Goal: Information Seeking & Learning: Learn about a topic

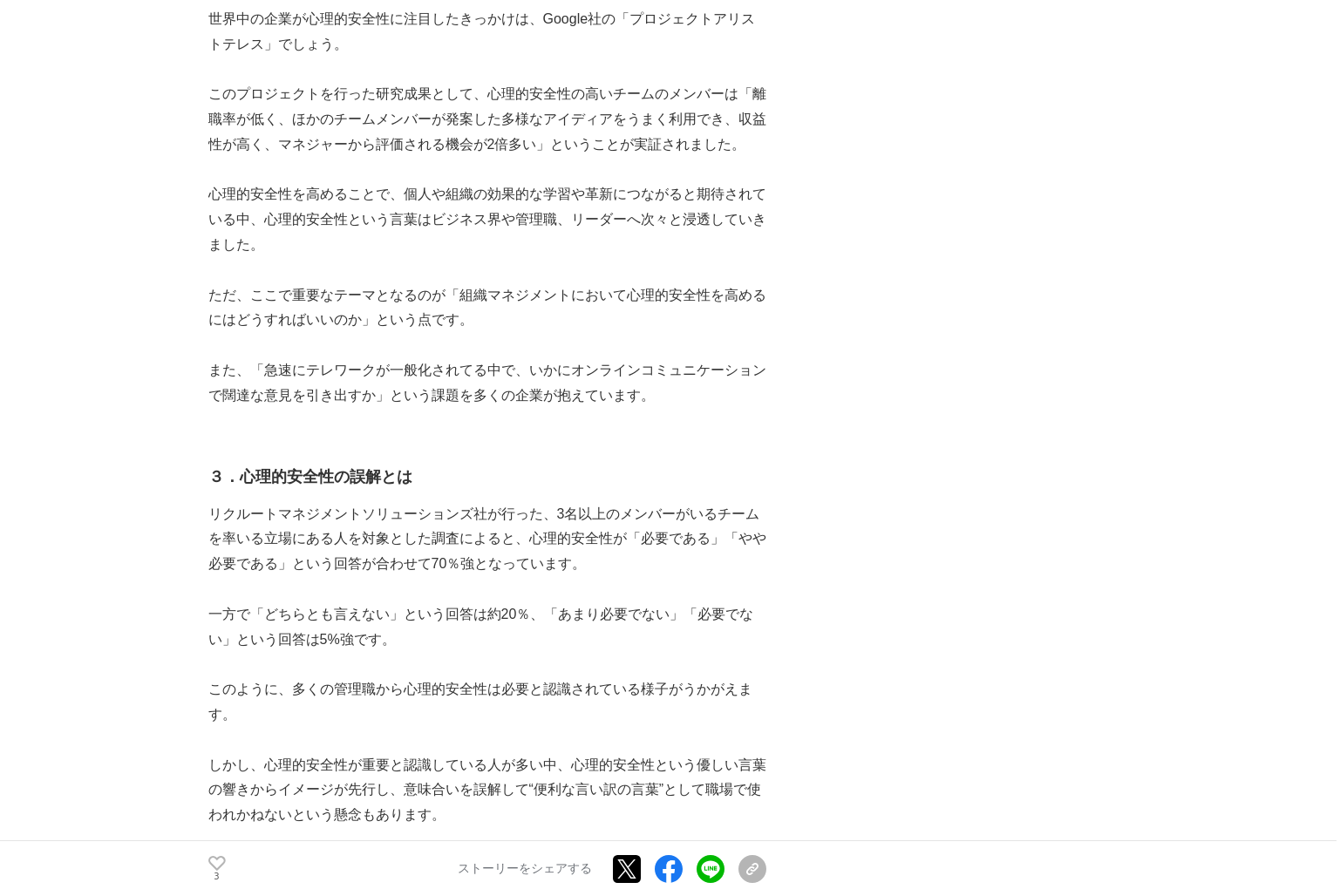
scroll to position [1307, 0]
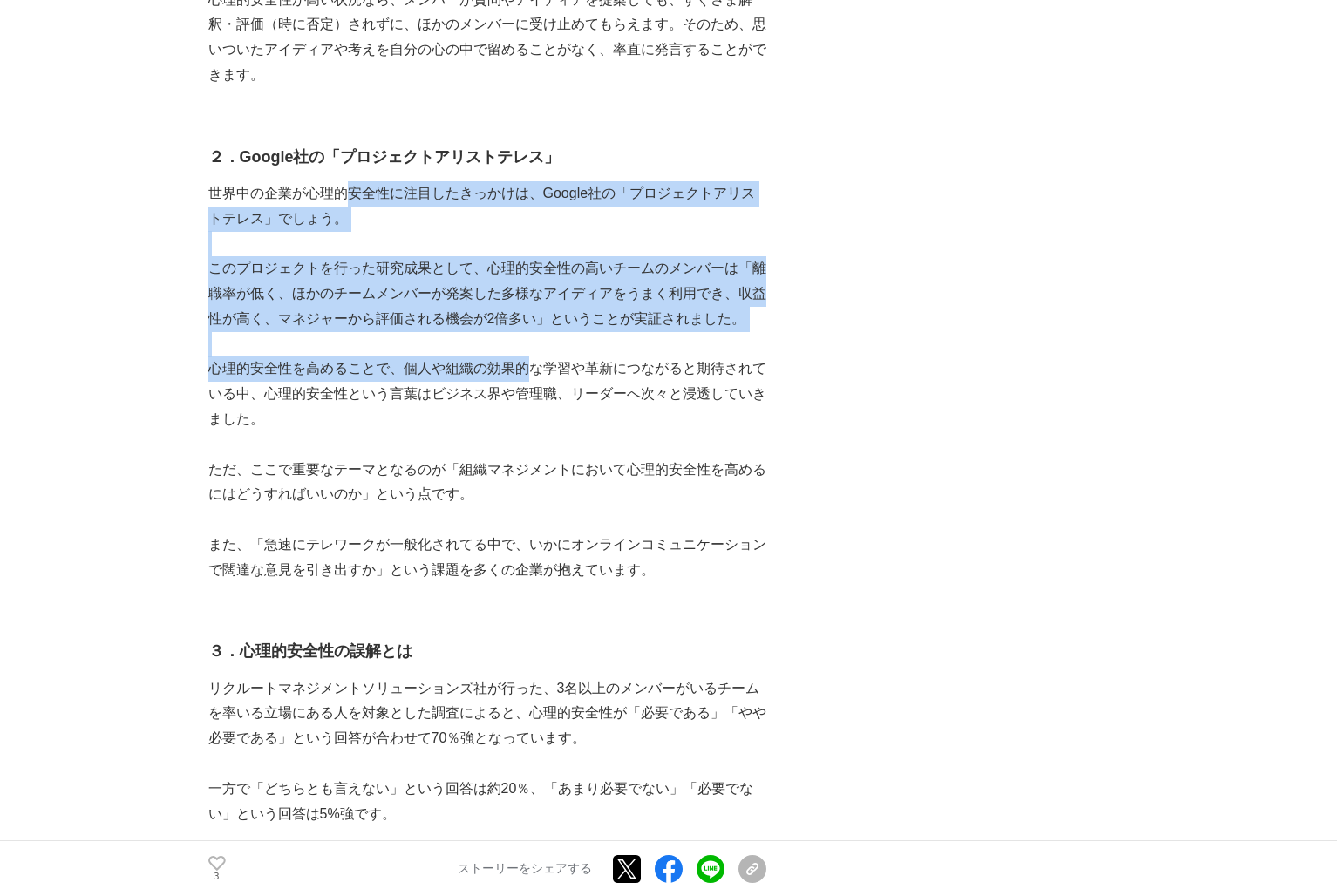
drag, startPoint x: 345, startPoint y: 187, endPoint x: 533, endPoint y: 374, distance: 265.2
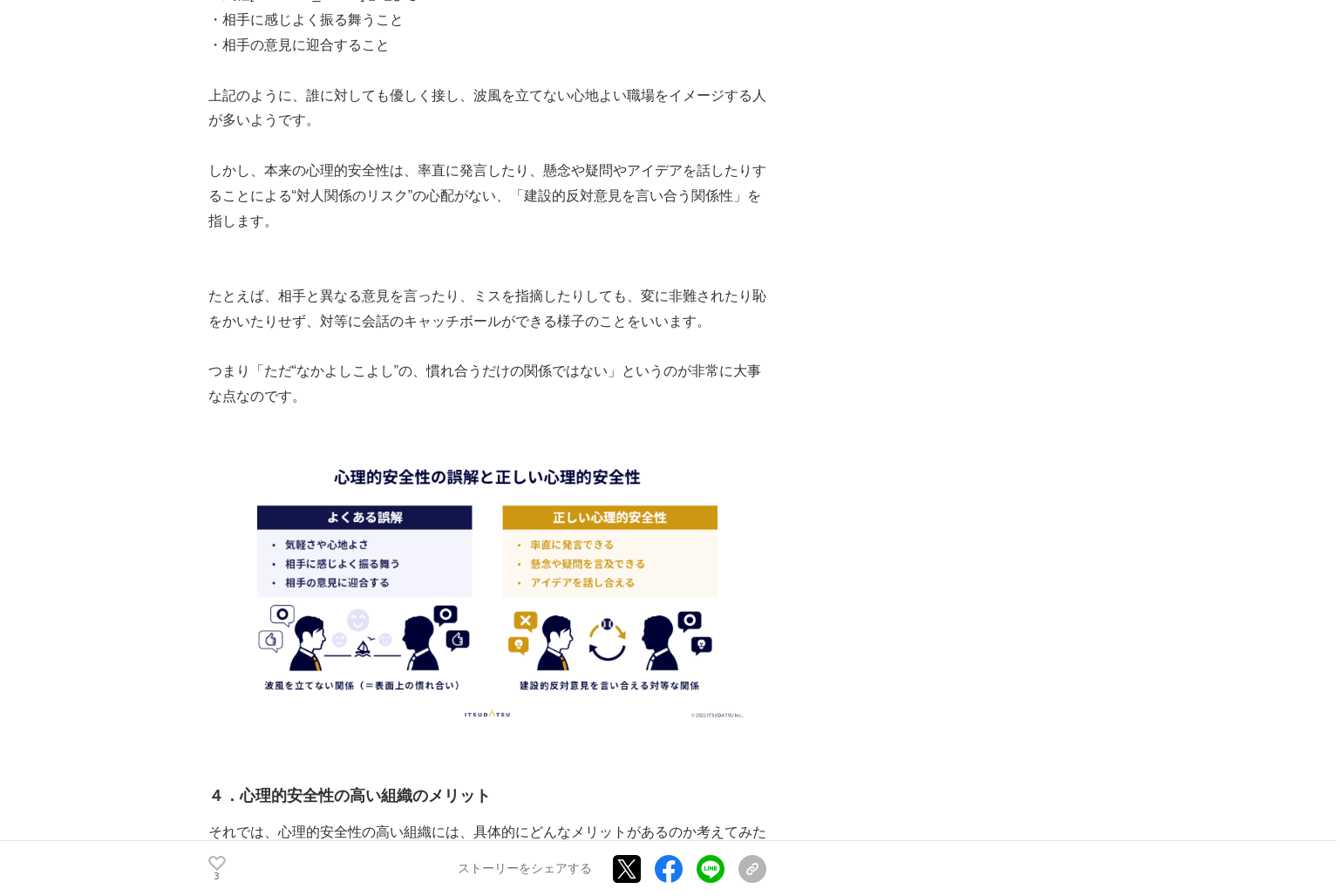
scroll to position [2440, 0]
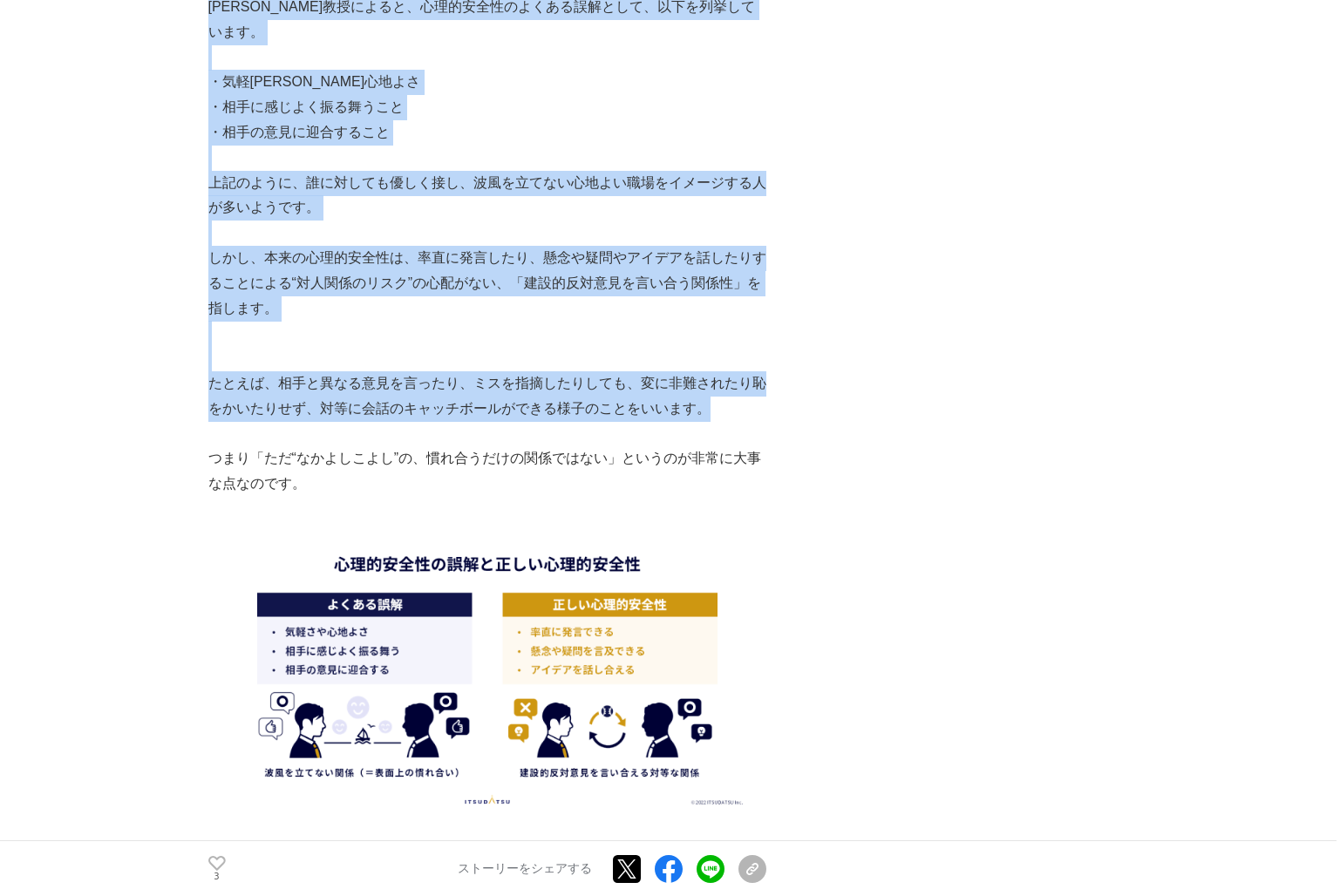
drag, startPoint x: 194, startPoint y: 381, endPoint x: 724, endPoint y: 397, distance: 530.2
click at [724, 398] on p "たとえば、相手と異なる意見を言ったり、ミスを指摘したりしても、変に非難されたり恥をかいたりせず、対等に会話のキャッチボールができる様子のことをいいます。" at bounding box center [487, 395] width 558 height 50
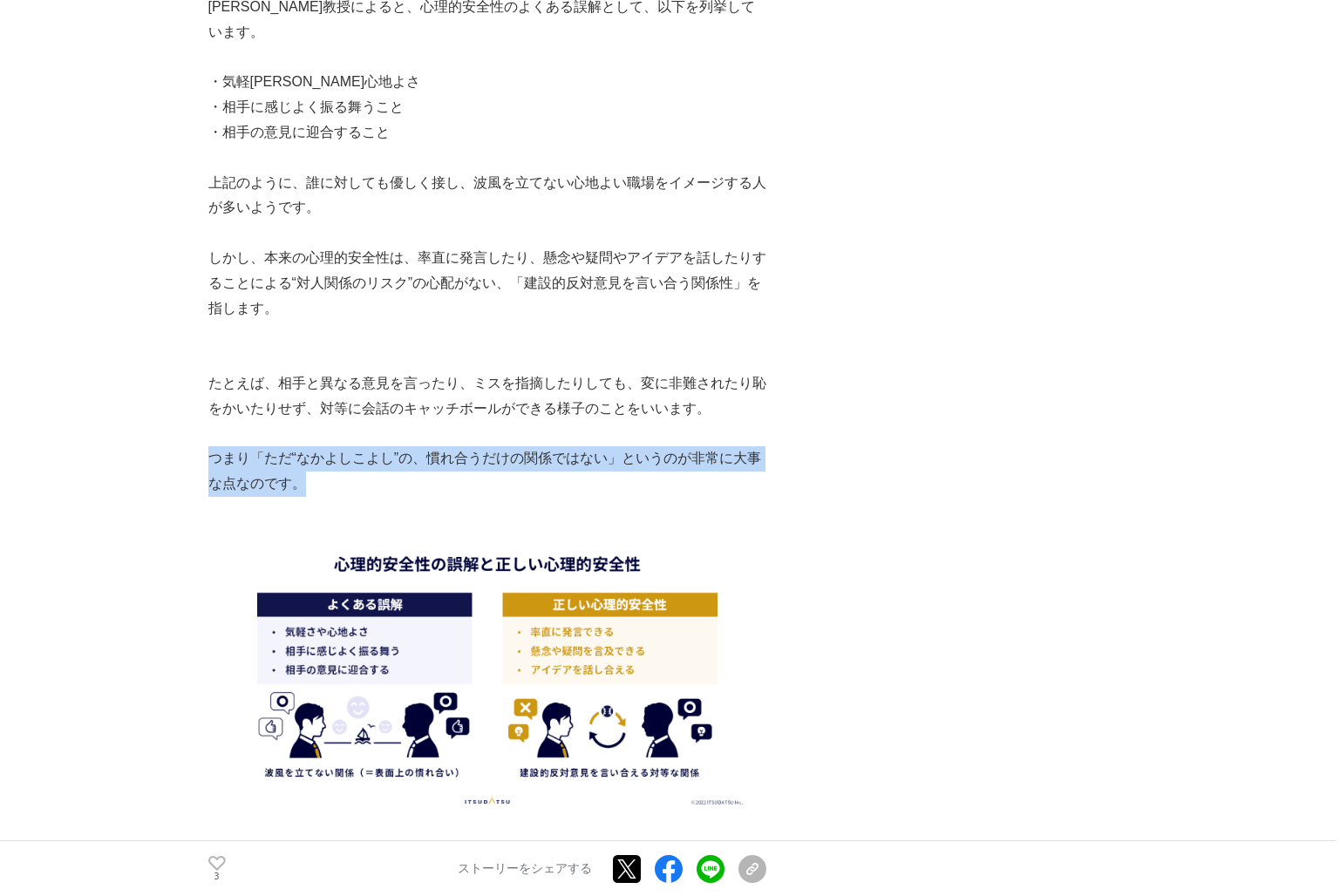
drag, startPoint x: 214, startPoint y: 465, endPoint x: 402, endPoint y: 480, distance: 188.6
click at [402, 480] on p "つまり「ただ“なかよしこよし”の、慣れ合うだけの関係ではない」というのが非常に大事な点なのです。" at bounding box center [487, 471] width 558 height 50
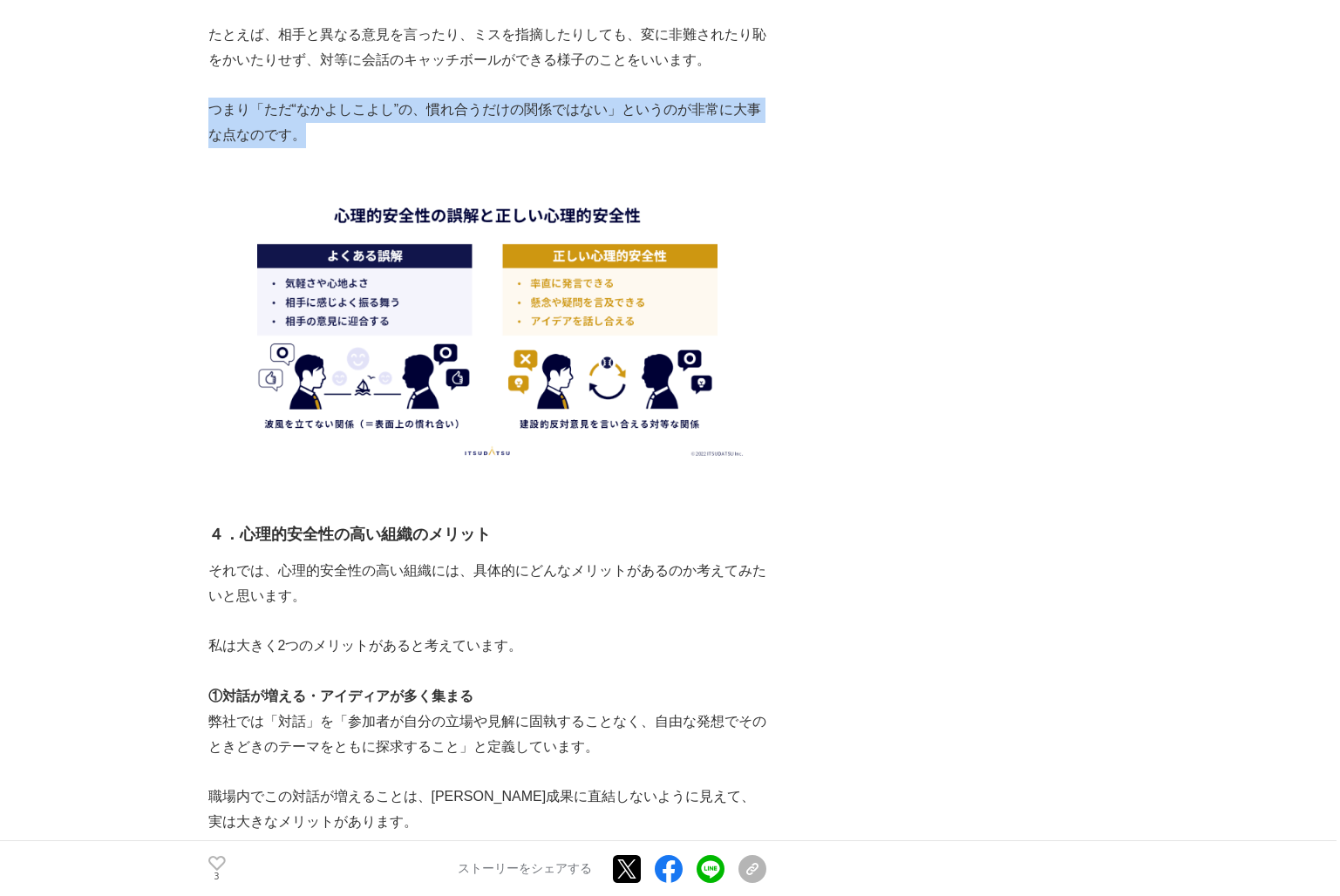
scroll to position [2613, 0]
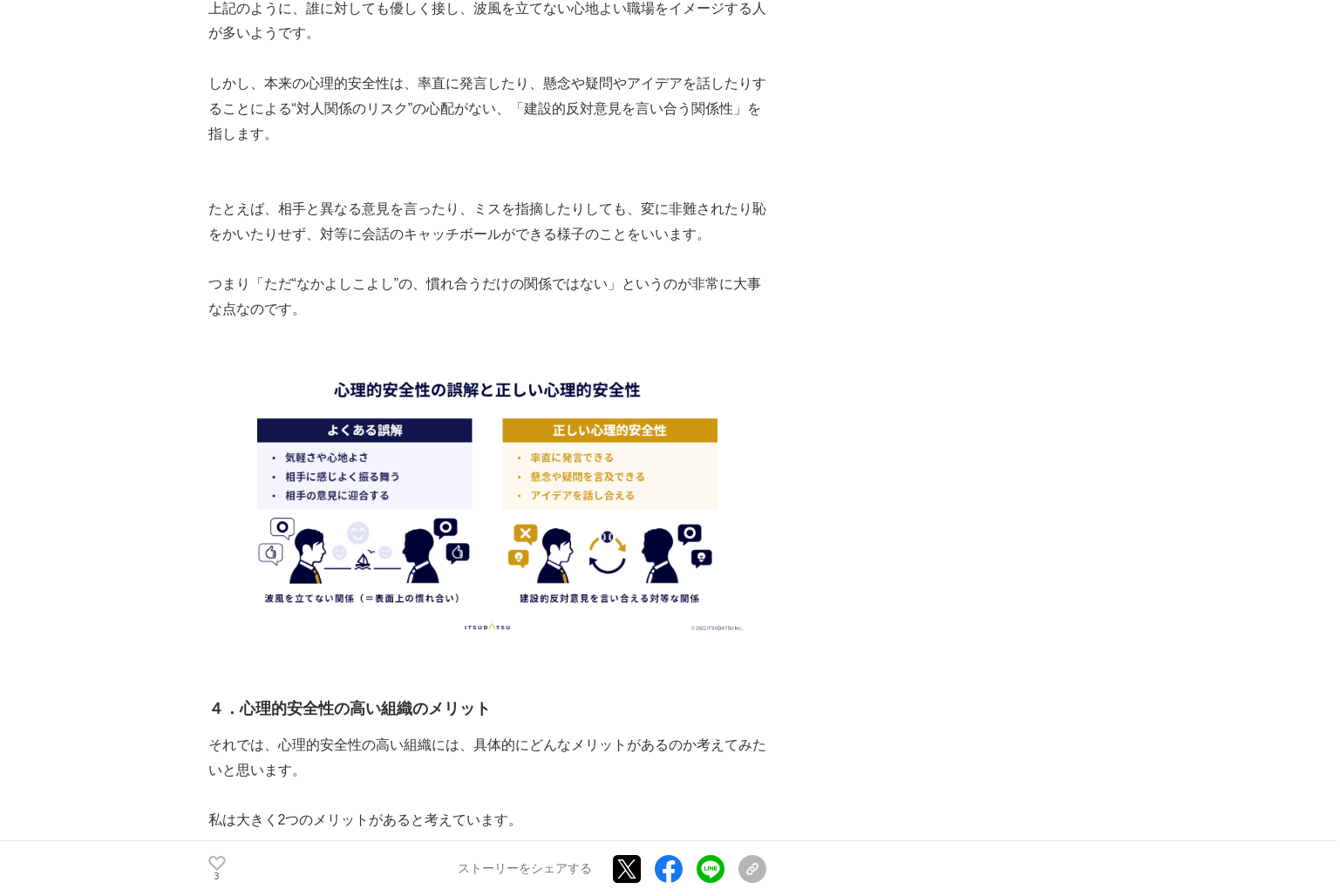
click at [266, 206] on p "たとえば、相手と異なる意見を言ったり、ミスを指摘したりしても、変に非難されたり恥をかいたりせず、対等に会話のキャッチボールができる様子のことをいいます。" at bounding box center [487, 222] width 558 height 50
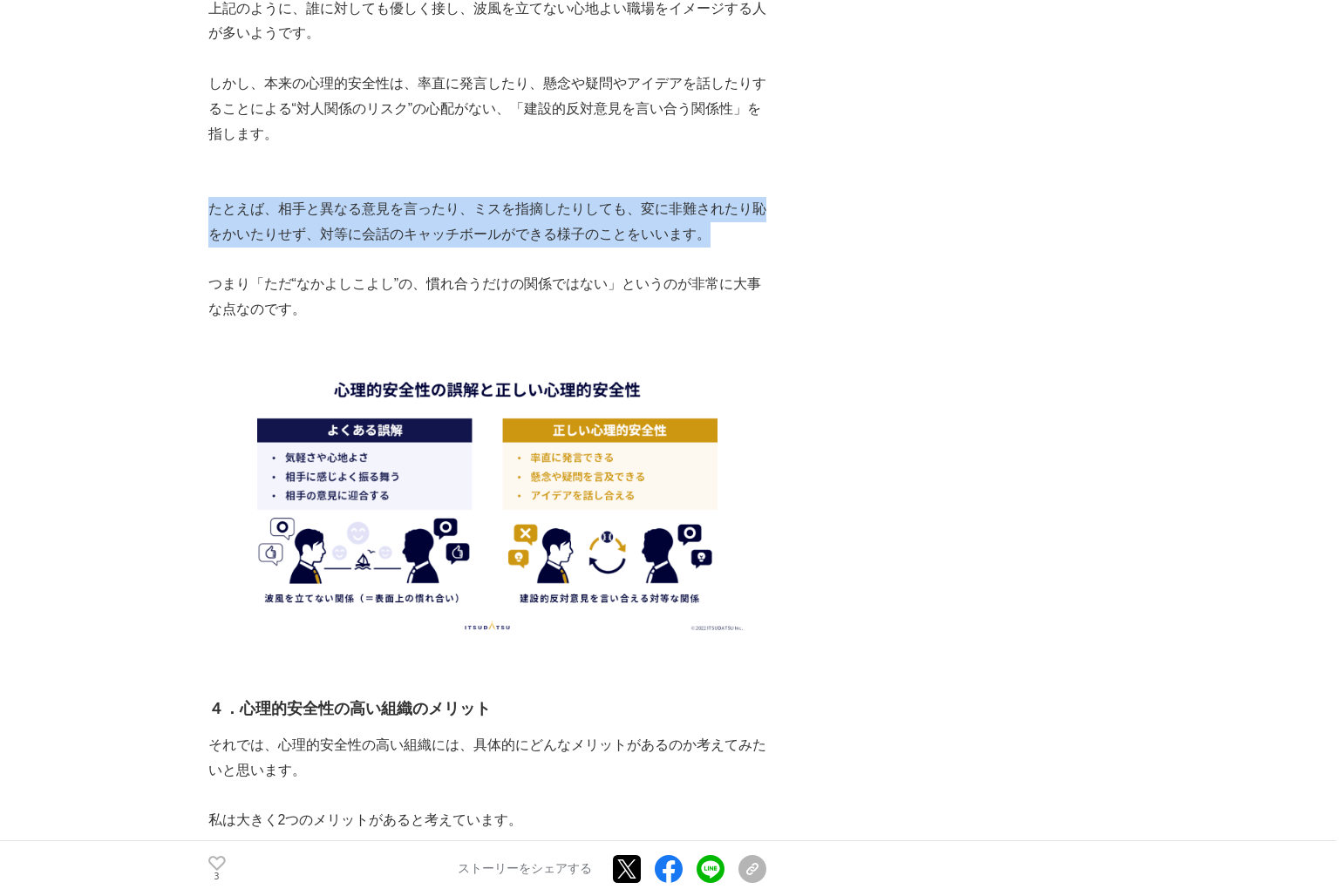
drag, startPoint x: 209, startPoint y: 211, endPoint x: 737, endPoint y: 232, distance: 528.4
click at [737, 232] on p "たとえば、相手と異なる意見を言ったり、ミスを指摘したりしても、変に非難されたり恥をかいたりせず、対等に会話のキャッチボールができる様子のことをいいます。" at bounding box center [487, 222] width 558 height 50
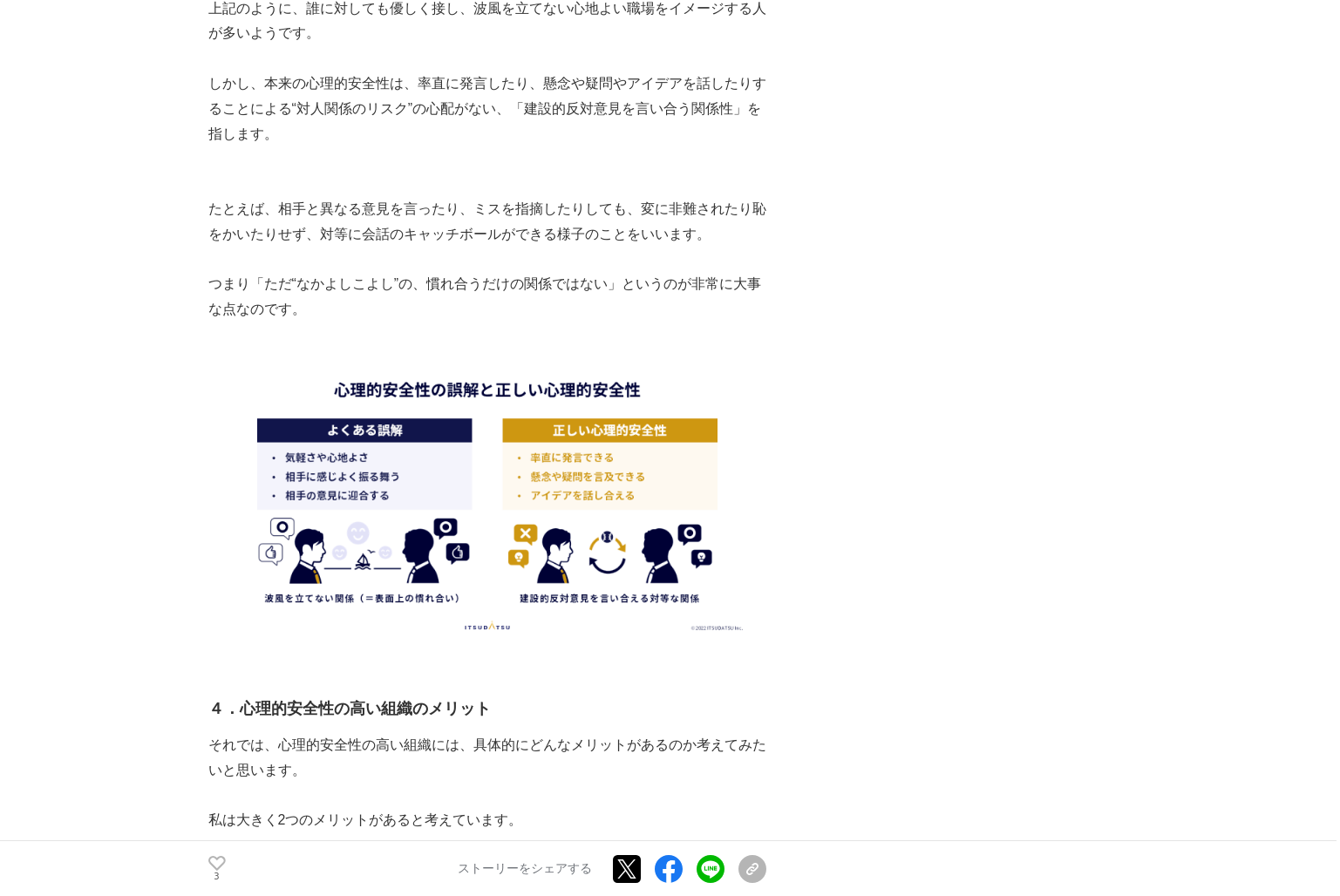
drag, startPoint x: 737, startPoint y: 232, endPoint x: 627, endPoint y: 272, distance: 117.0
click at [627, 272] on p "つまり「ただ“なかよしこよし”の、慣れ合うだけの関係ではない」というのが非常に大事な点なのです。" at bounding box center [487, 296] width 558 height 50
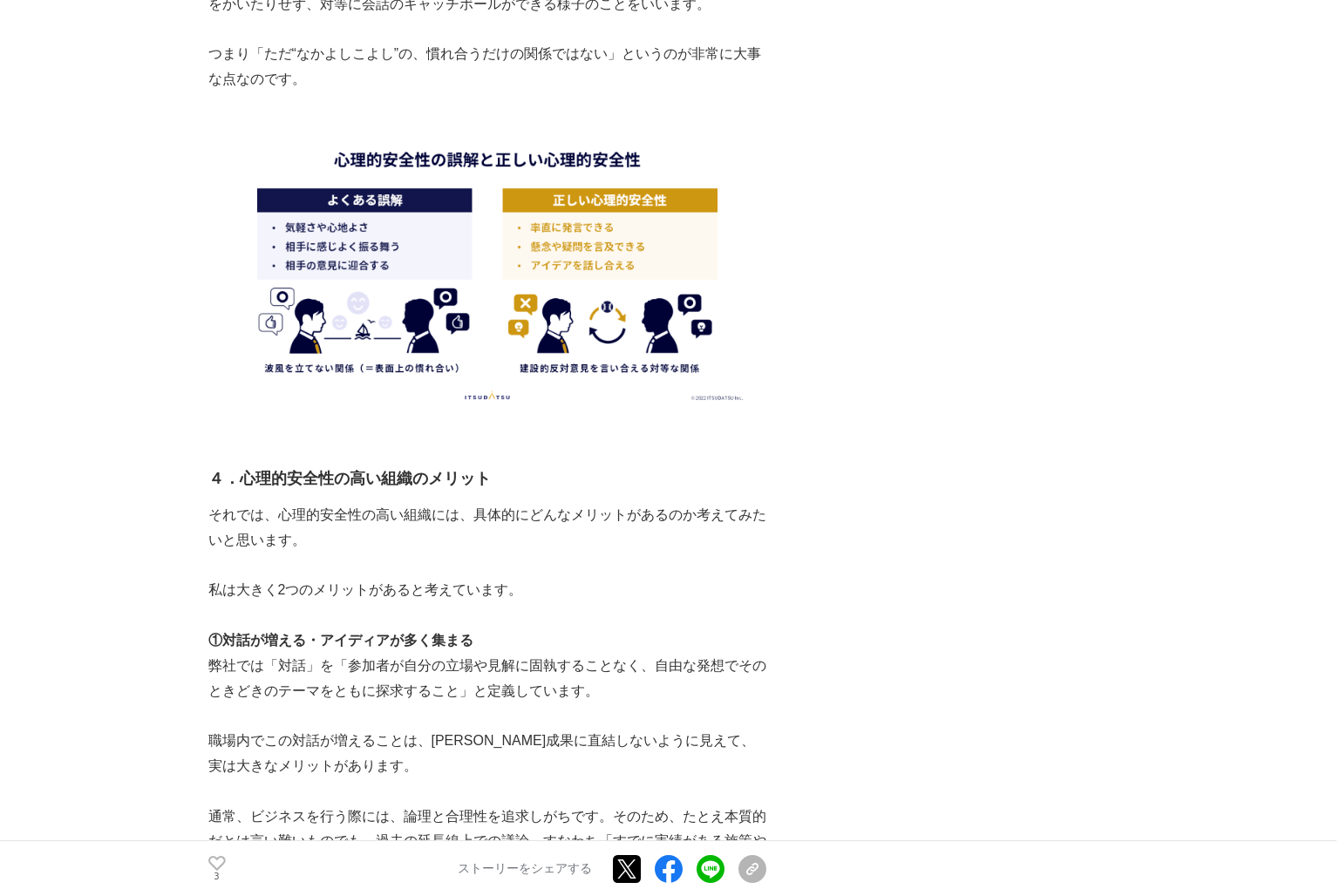
scroll to position [2962, 0]
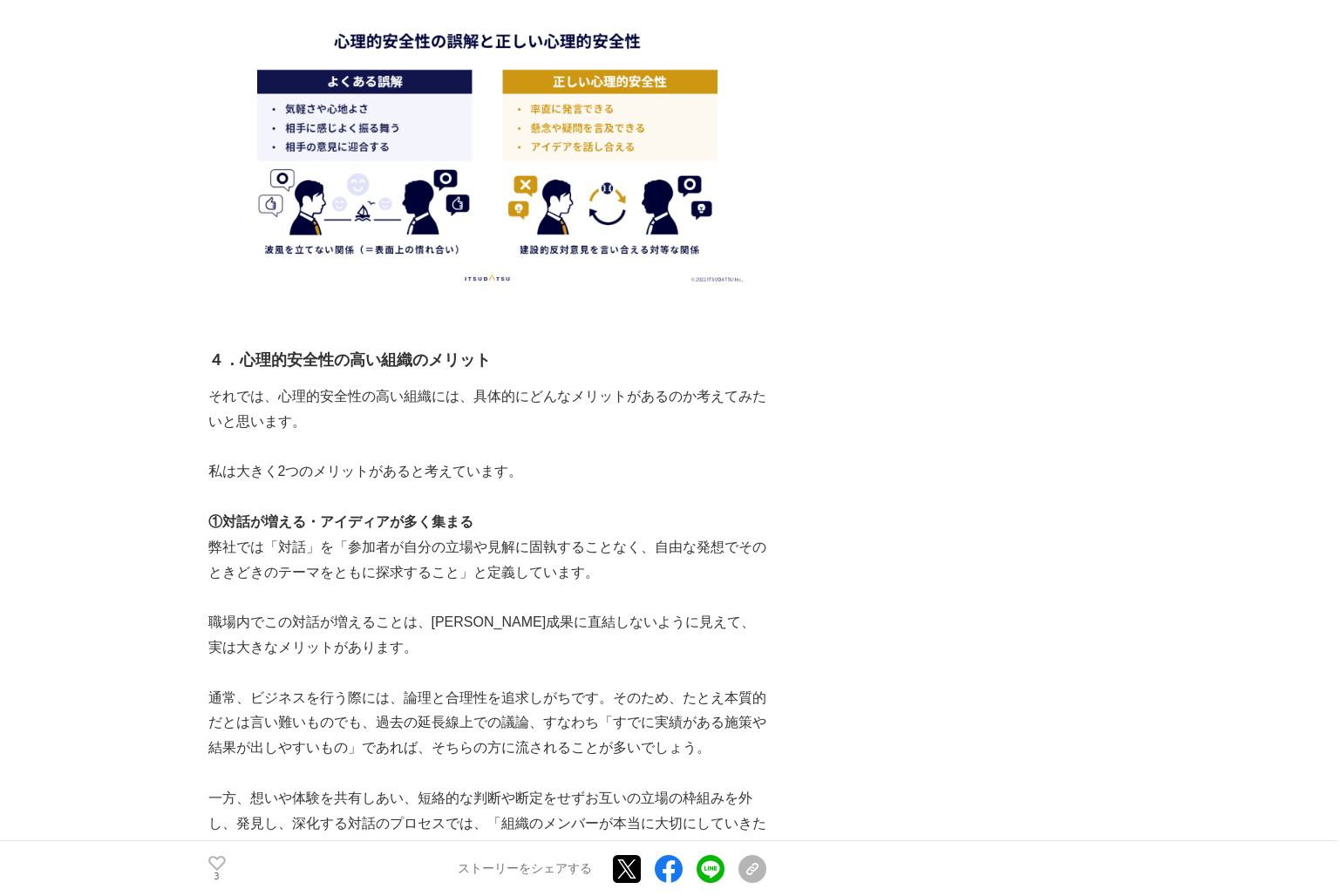
click at [229, 415] on p "それでは、心理的安全性の高い組織には、具体的にどんなメリットがあるのか考えてみたいと思います。" at bounding box center [487, 409] width 558 height 50
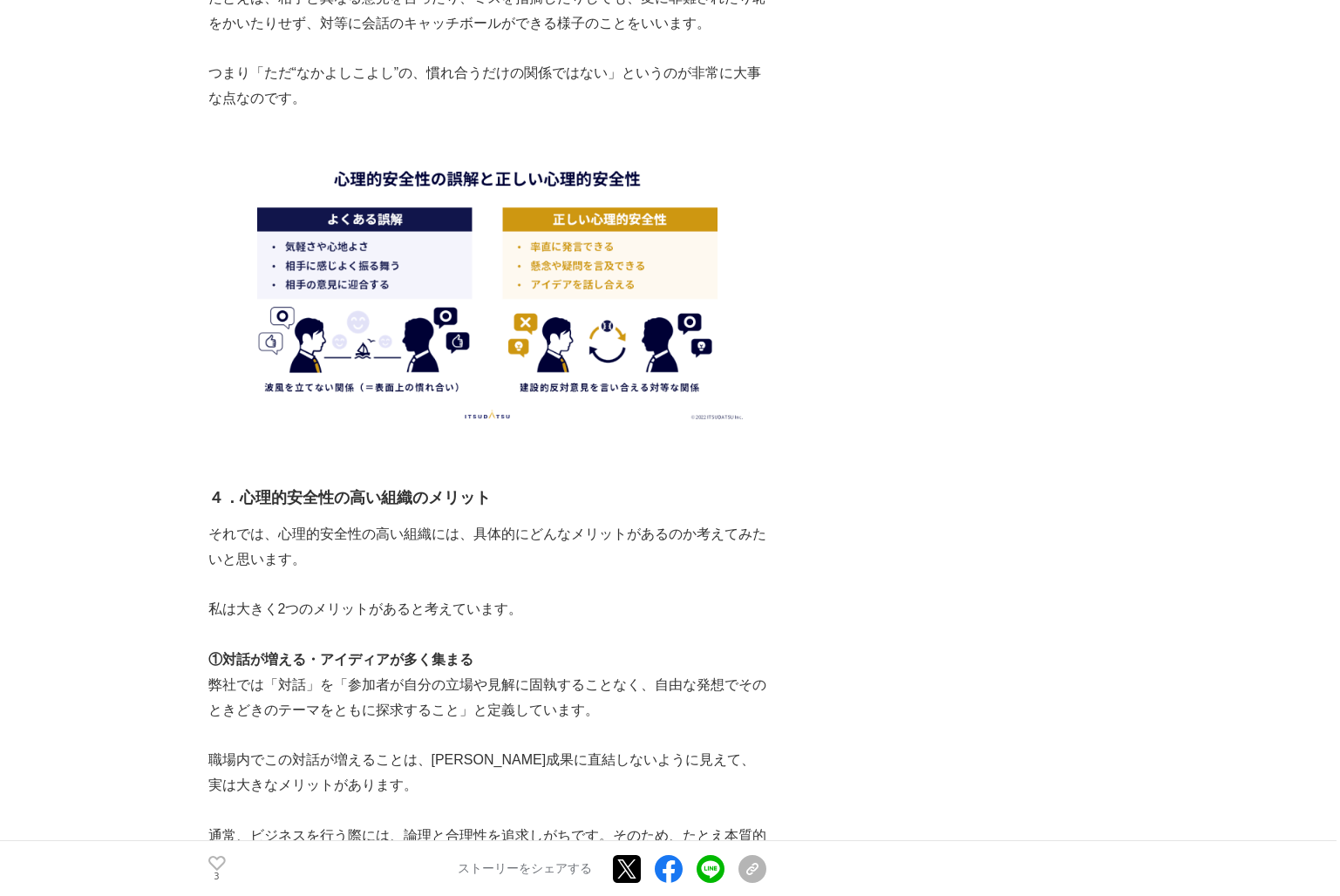
scroll to position [2788, 0]
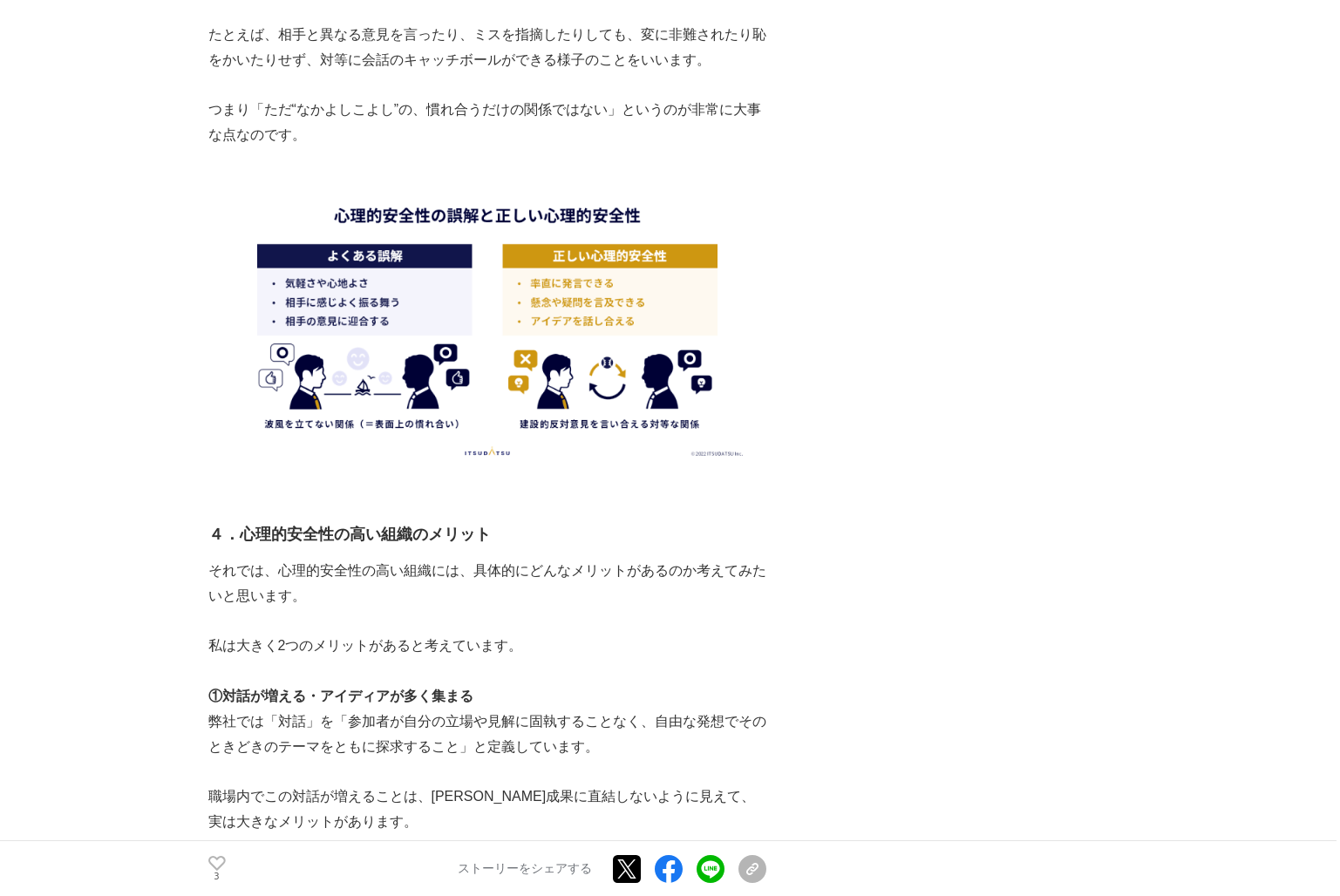
click at [306, 346] on img at bounding box center [487, 319] width 558 height 291
click at [656, 367] on img at bounding box center [487, 319] width 558 height 291
click at [640, 433] on img at bounding box center [487, 319] width 558 height 291
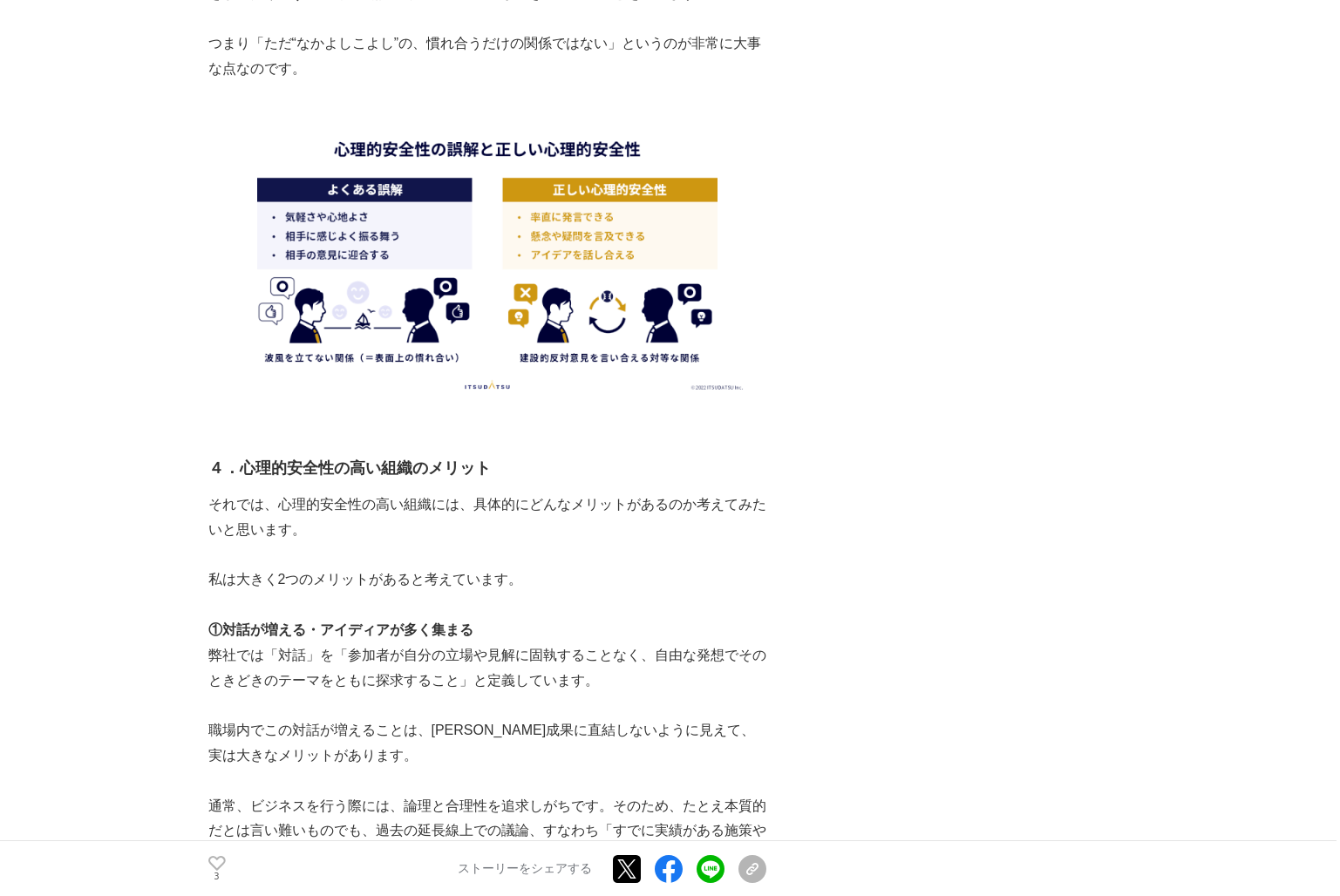
scroll to position [2875, 0]
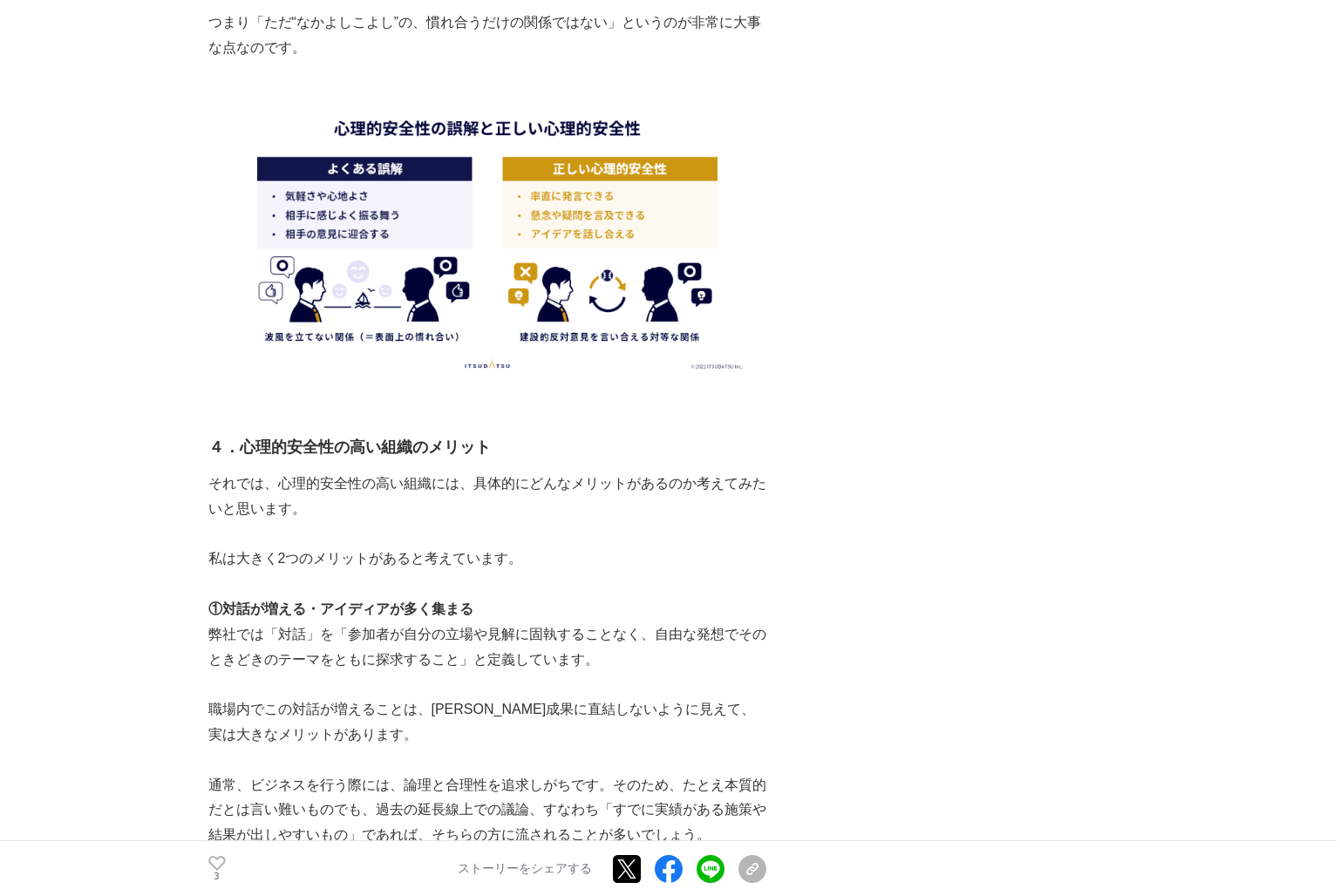
click at [334, 221] on img at bounding box center [487, 232] width 558 height 291
click at [208, 371] on img at bounding box center [487, 232] width 558 height 291
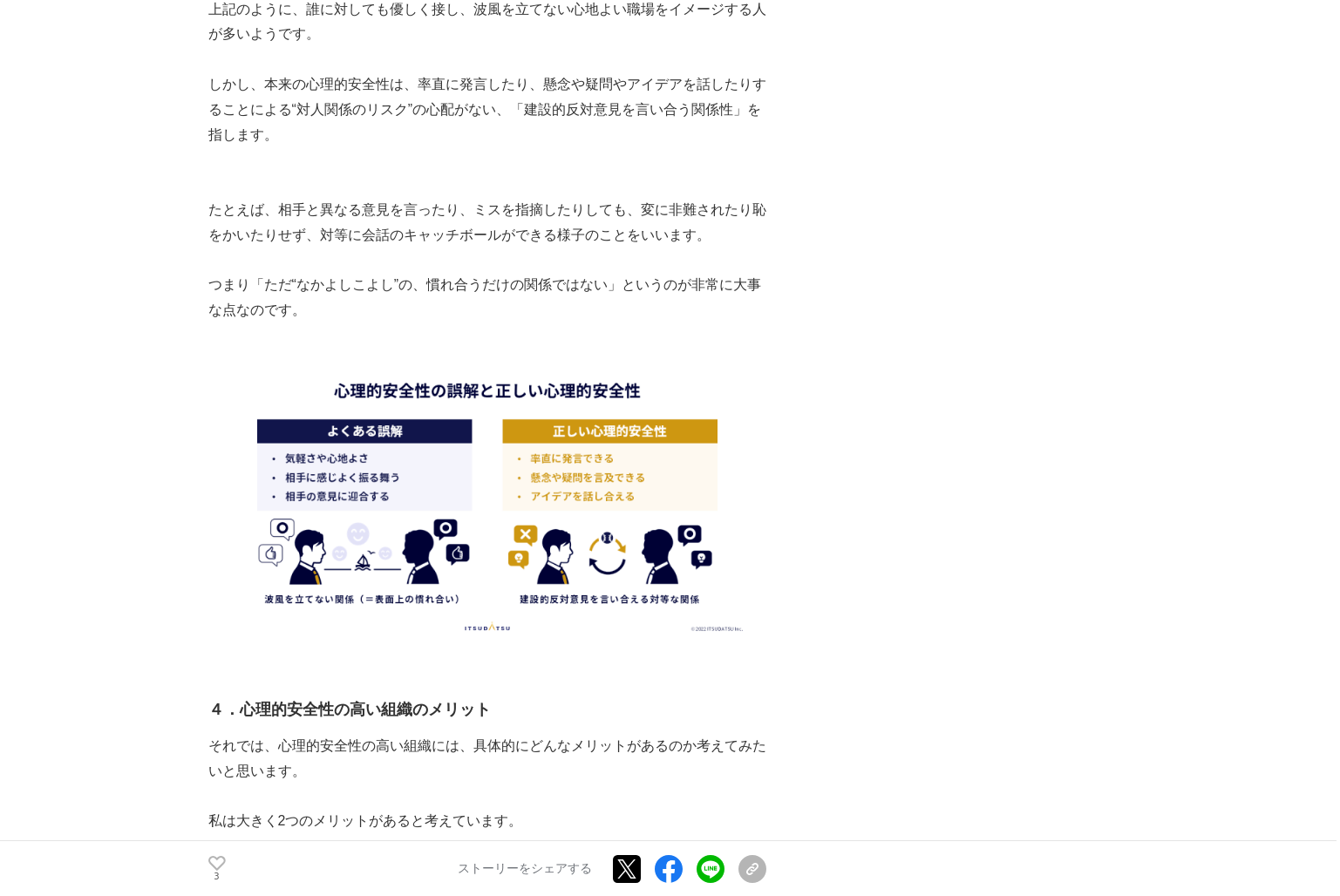
scroll to position [2788, 0]
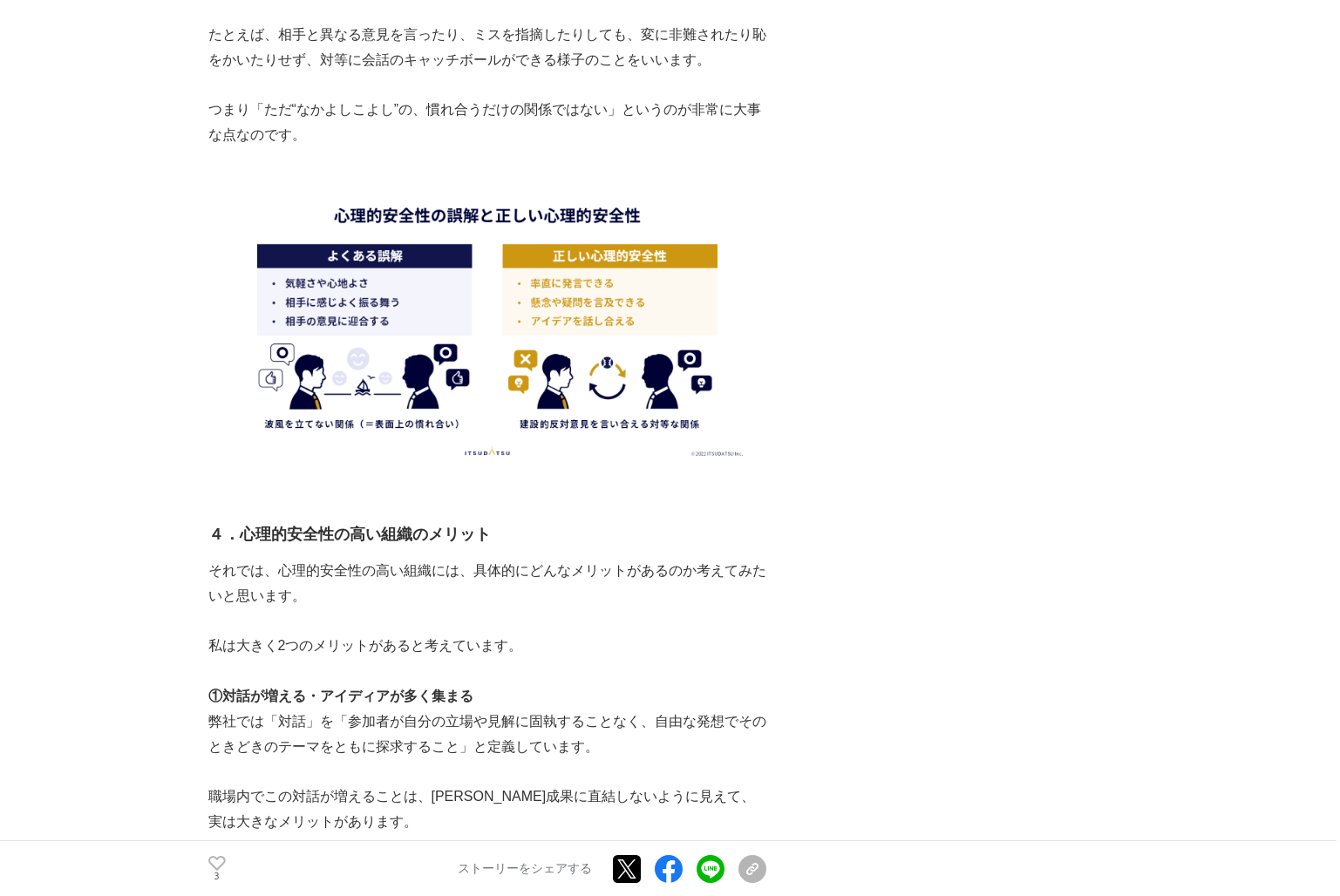
click at [500, 351] on img at bounding box center [487, 319] width 558 height 291
click at [364, 575] on p "それでは、心理的安全性の高い組織には、具体的にどんなメリットがあるのか考えてみたいと思います。" at bounding box center [487, 583] width 558 height 50
